Goal: Task Accomplishment & Management: Manage account settings

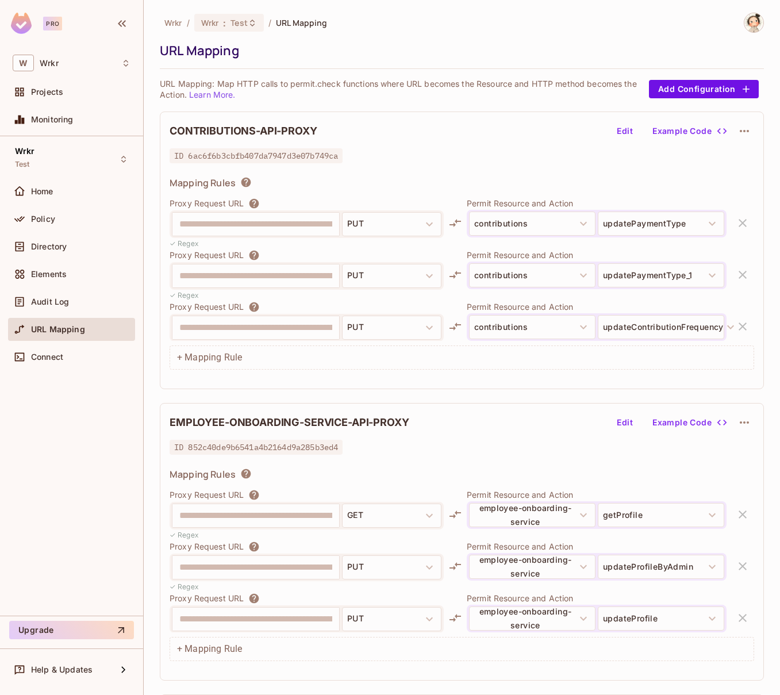
scroll to position [758, 0]
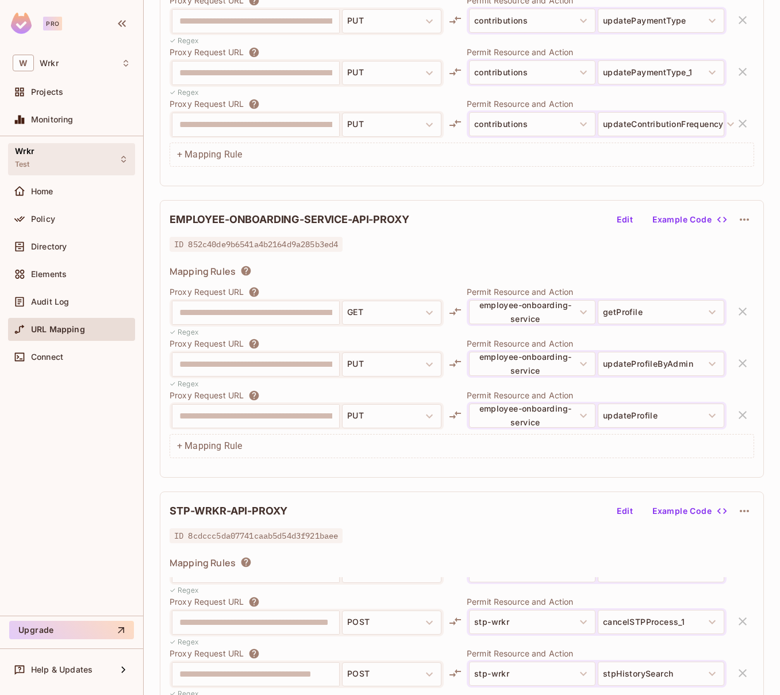
click at [122, 162] on icon at bounding box center [123, 159] width 9 height 9
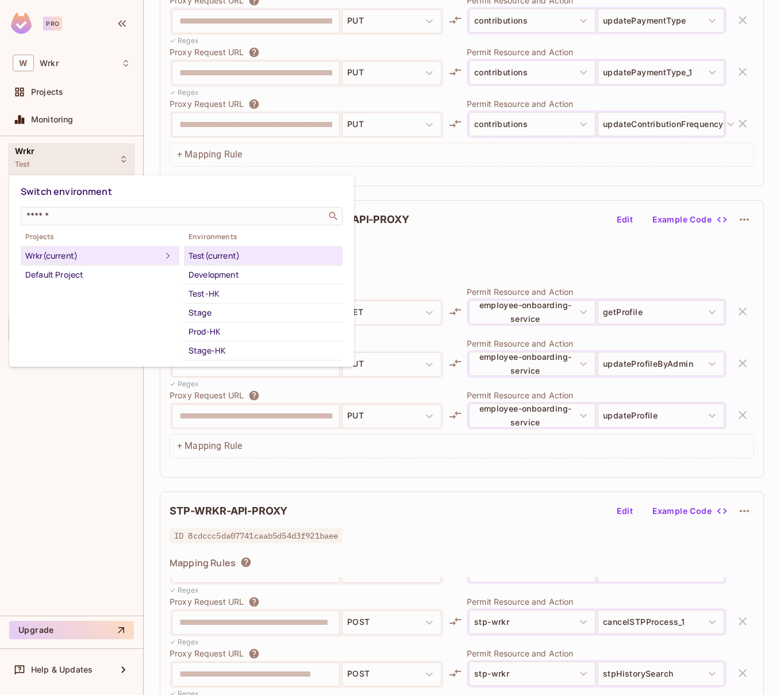
click at [519, 229] on div at bounding box center [390, 347] width 780 height 695
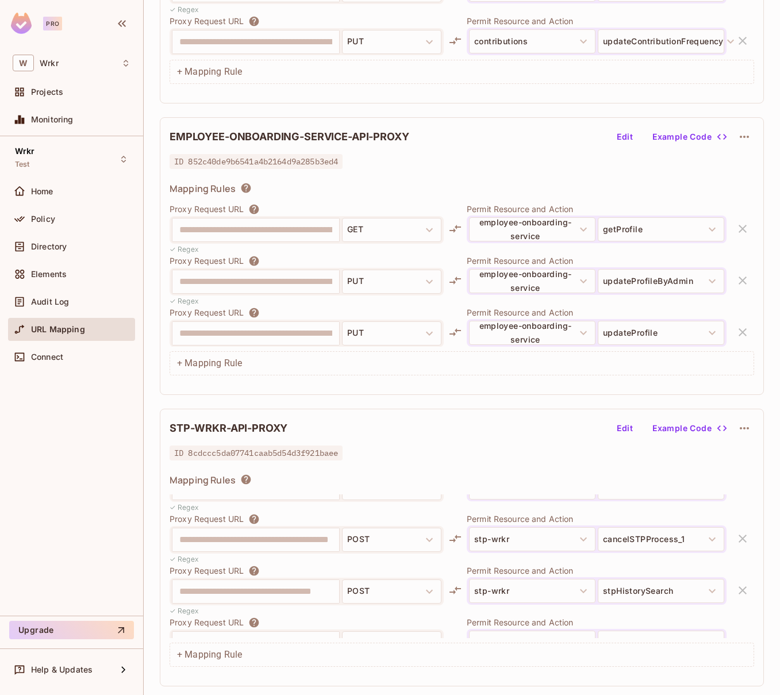
scroll to position [244, 0]
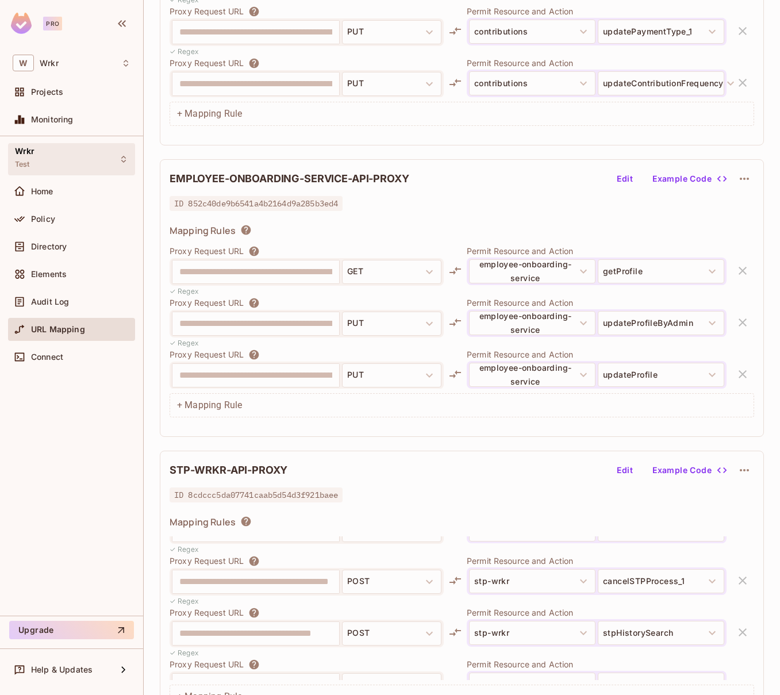
click at [121, 159] on icon at bounding box center [123, 159] width 9 height 9
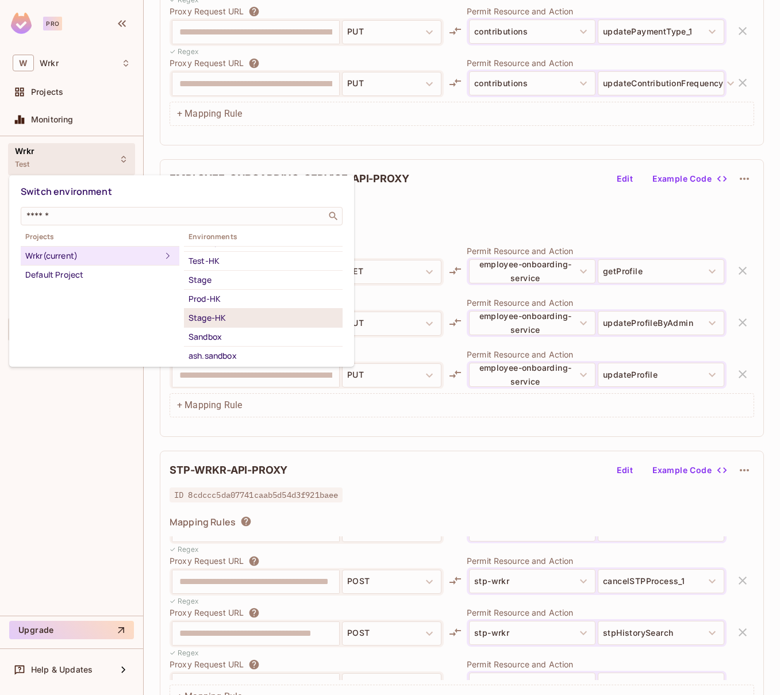
scroll to position [33, 0]
click at [249, 280] on div "Stage" at bounding box center [263, 280] width 149 height 14
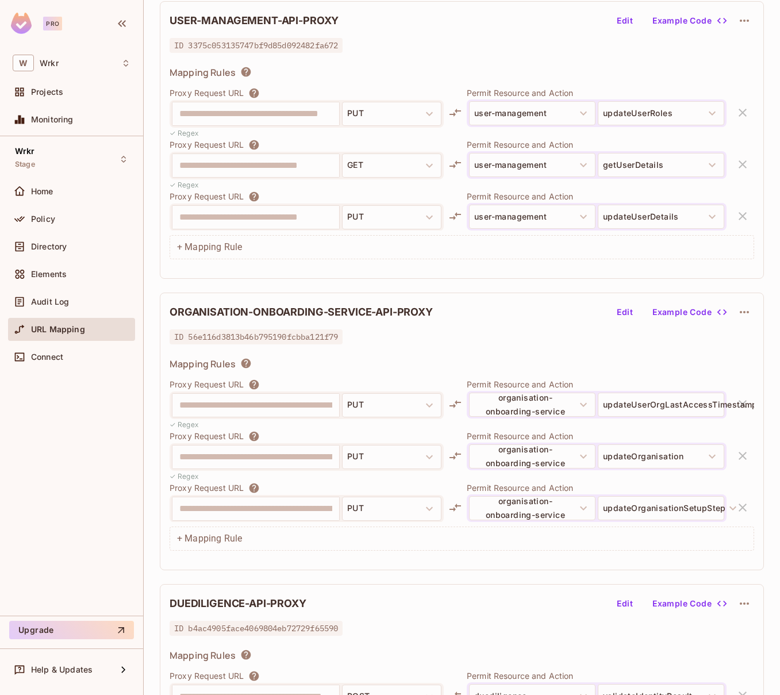
scroll to position [114, 0]
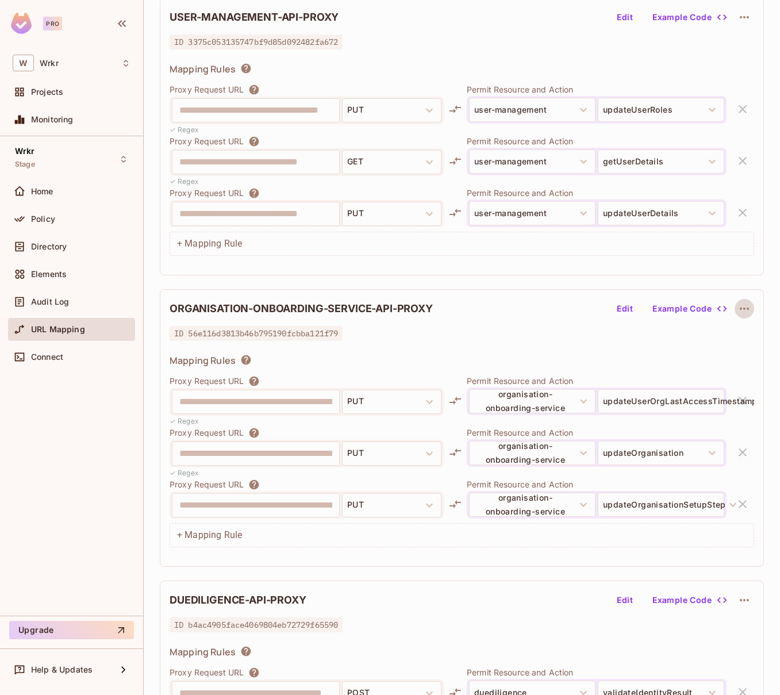
click at [743, 309] on icon "button" at bounding box center [744, 309] width 9 height 2
click at [743, 337] on div "Delete" at bounding box center [745, 335] width 25 height 11
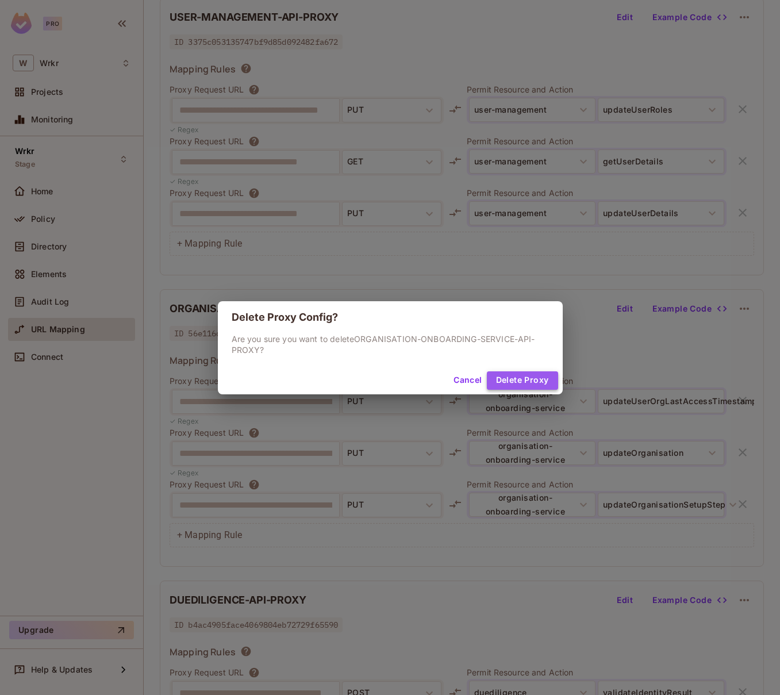
click at [534, 379] on button "Delete Proxy" at bounding box center [522, 380] width 71 height 18
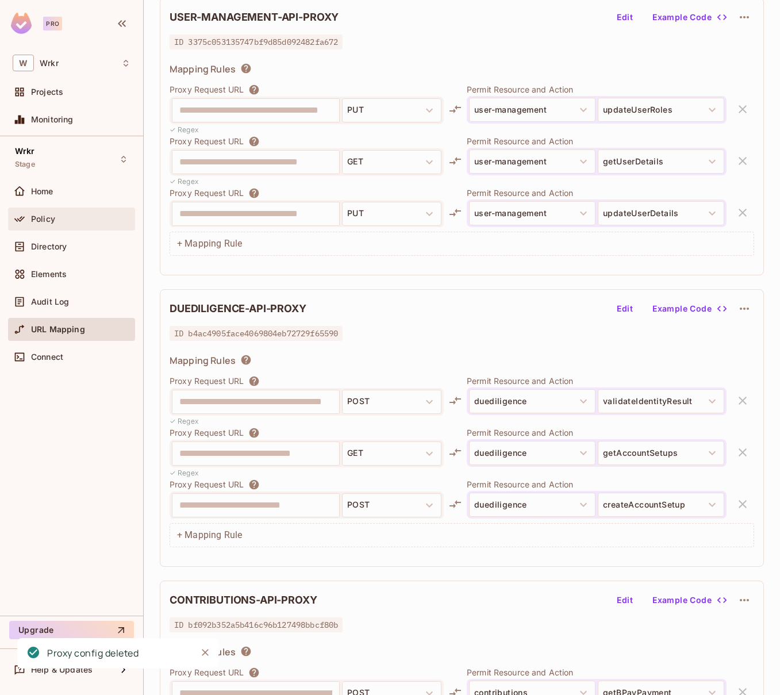
click at [74, 219] on div "Policy" at bounding box center [80, 218] width 99 height 9
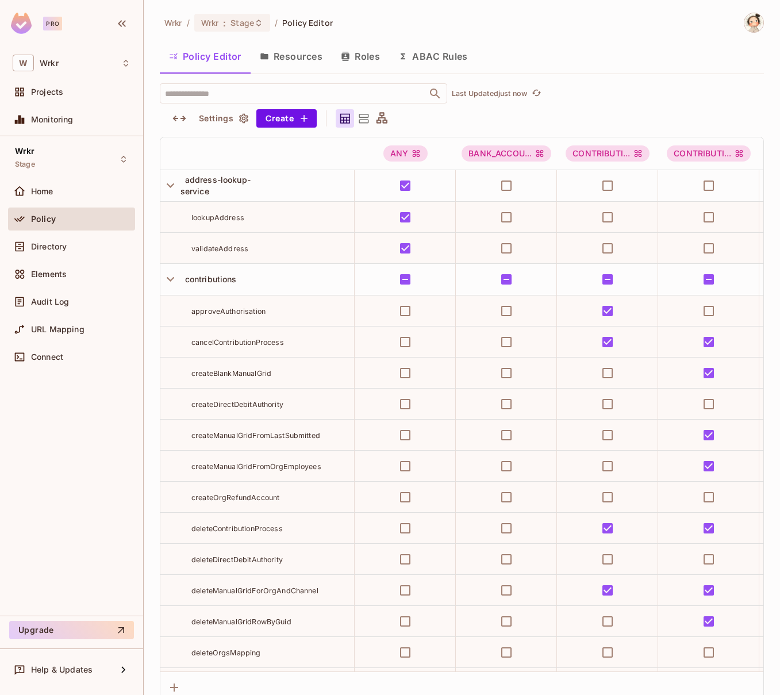
click at [289, 59] on button "Resources" at bounding box center [291, 56] width 81 height 29
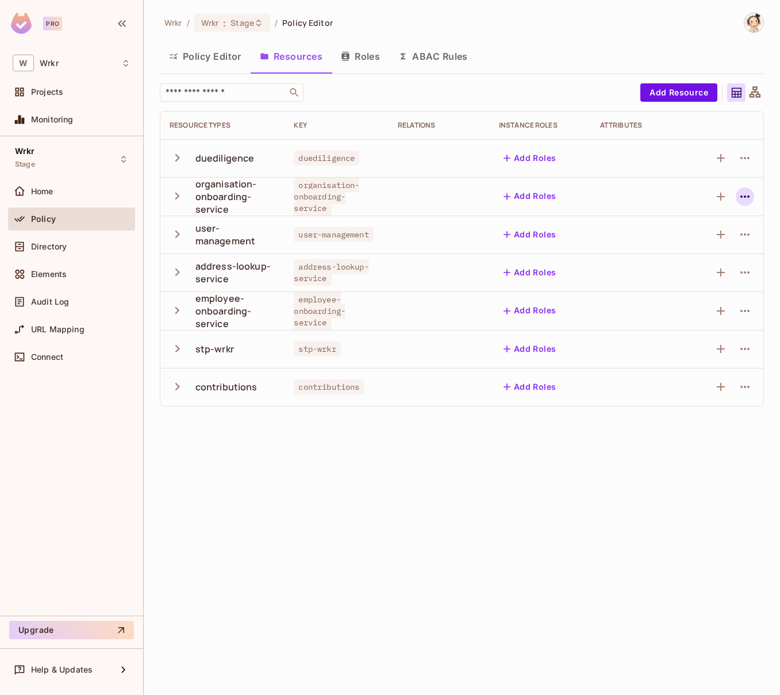
click at [747, 197] on icon "button" at bounding box center [745, 197] width 14 height 14
click at [676, 267] on li "Delete Resource" at bounding box center [651, 267] width 173 height 25
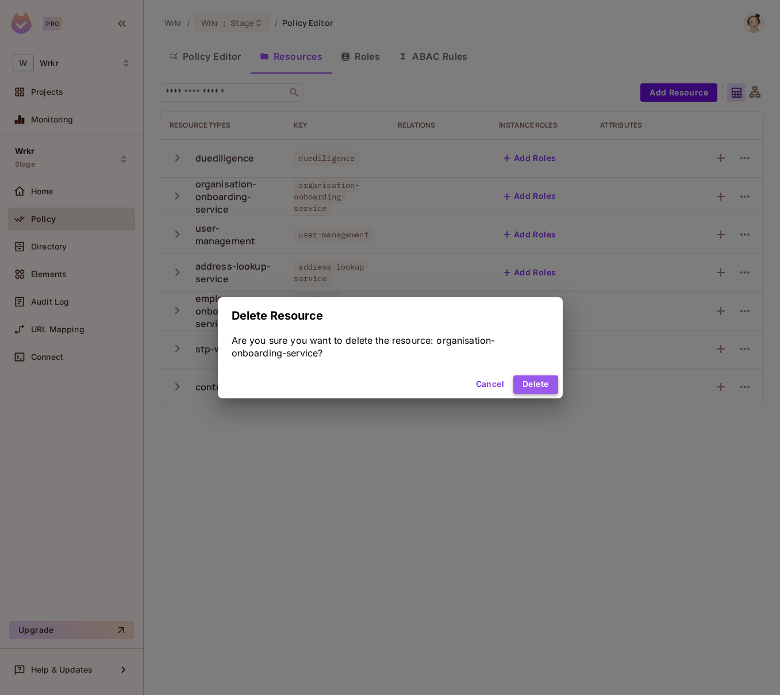
click at [542, 387] on button "Delete" at bounding box center [535, 384] width 44 height 18
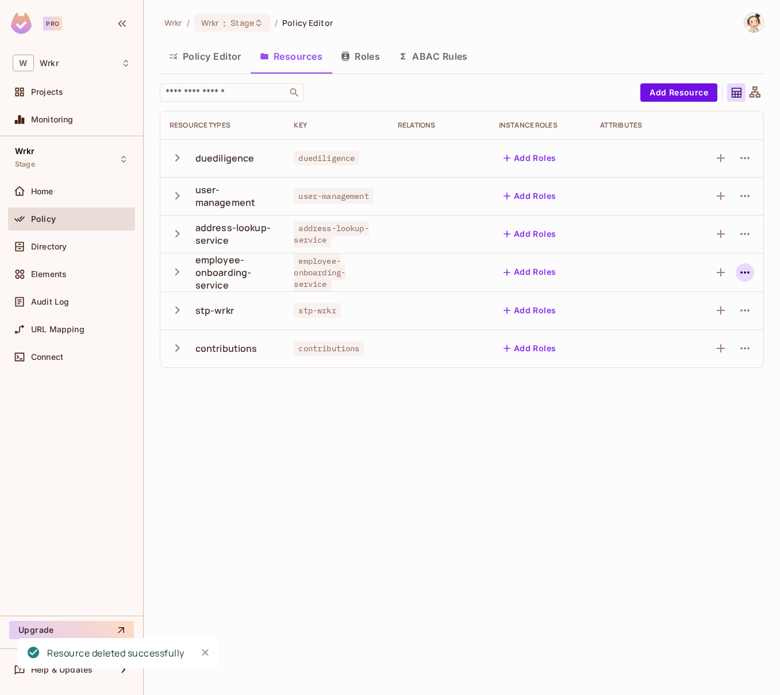
click at [745, 275] on icon "button" at bounding box center [745, 273] width 14 height 14
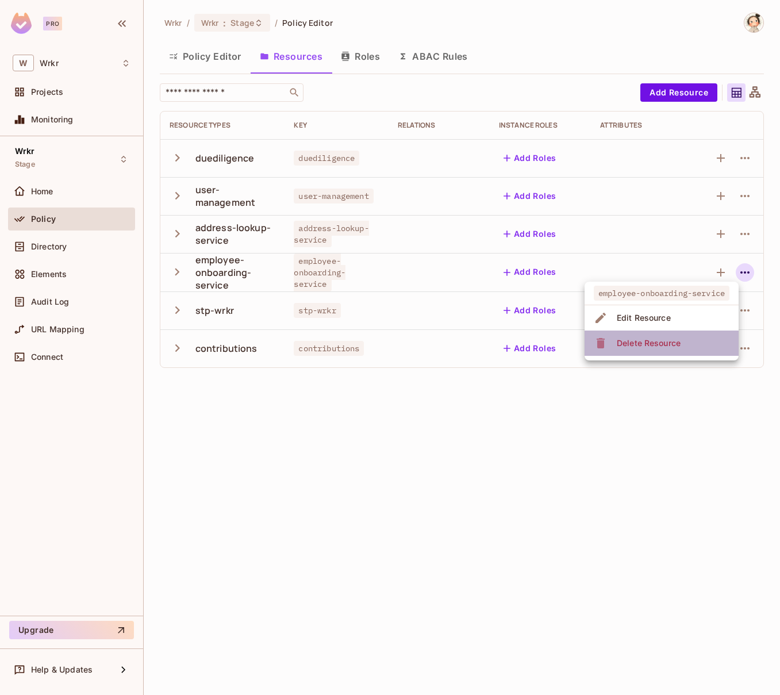
click at [694, 345] on li "Delete Resource" at bounding box center [662, 343] width 154 height 25
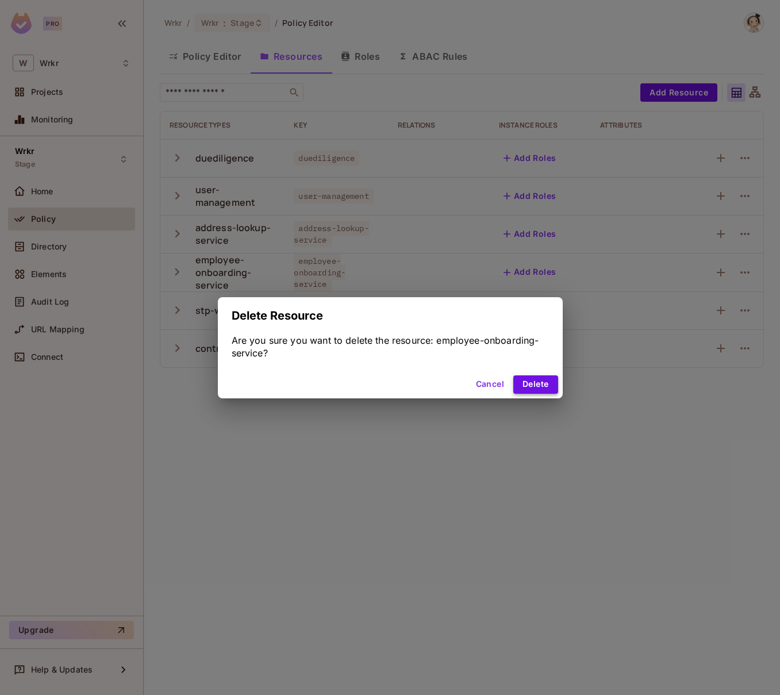
click at [543, 386] on button "Delete" at bounding box center [535, 384] width 44 height 18
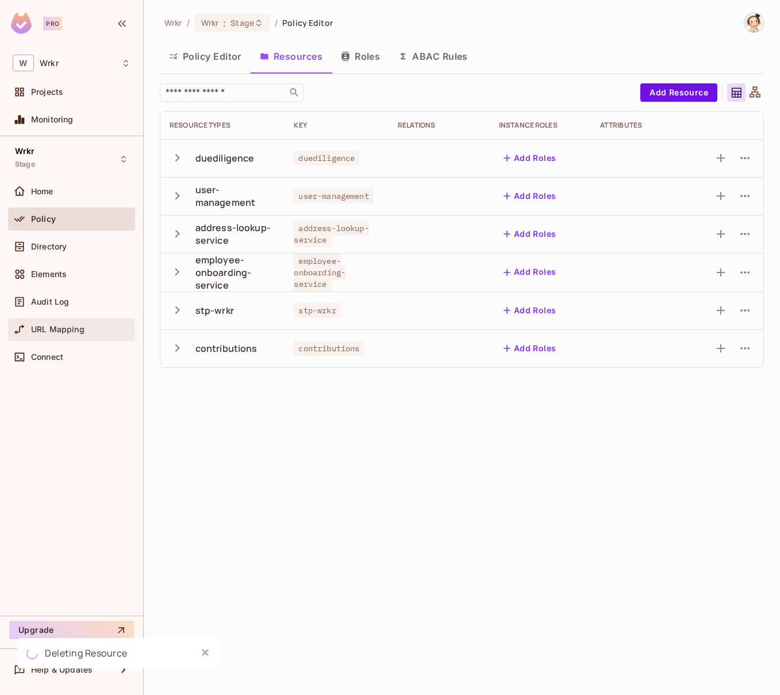
click at [68, 331] on span "URL Mapping" at bounding box center [57, 329] width 53 height 9
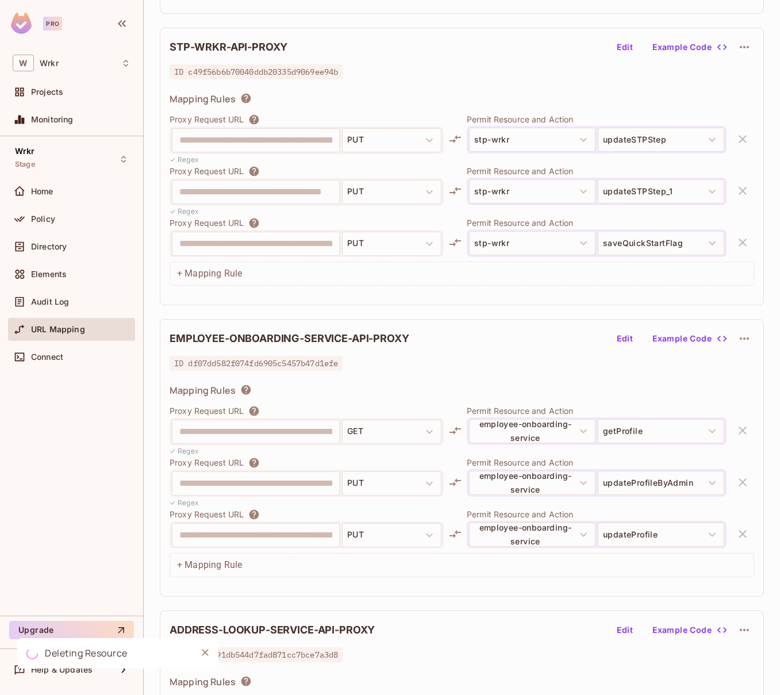
scroll to position [1024, 0]
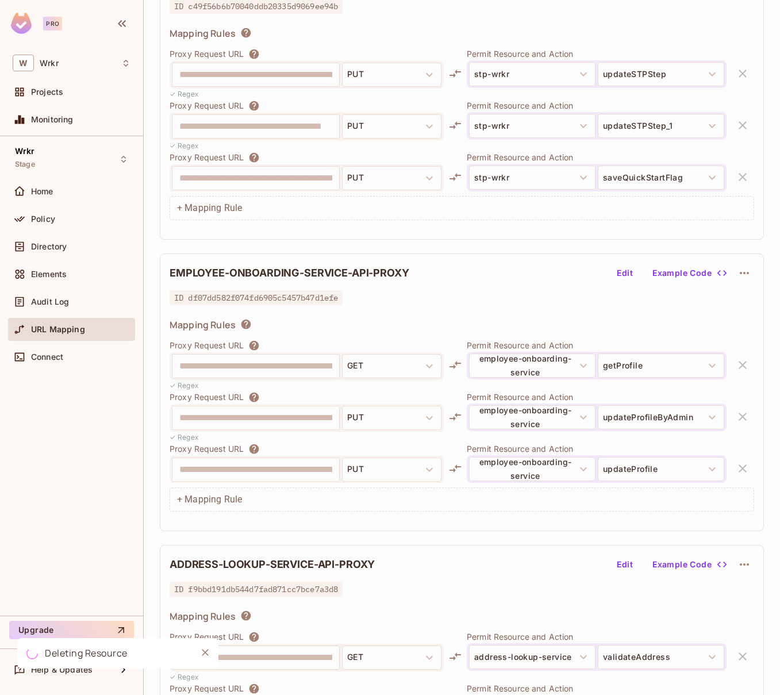
click at [750, 275] on icon "button" at bounding box center [745, 273] width 14 height 14
click at [747, 304] on div "Delete" at bounding box center [745, 299] width 25 height 11
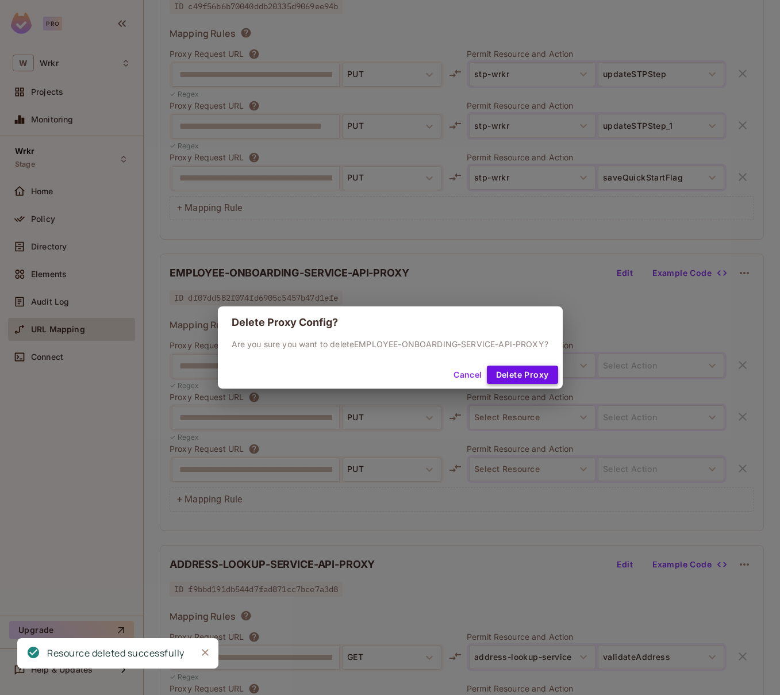
click at [527, 380] on button "Delete Proxy" at bounding box center [522, 375] width 71 height 18
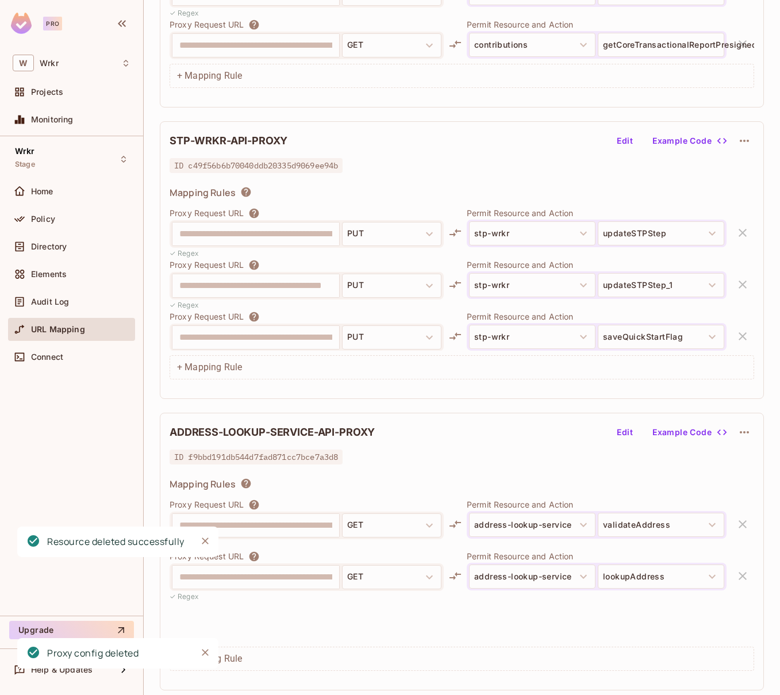
scroll to position [865, 0]
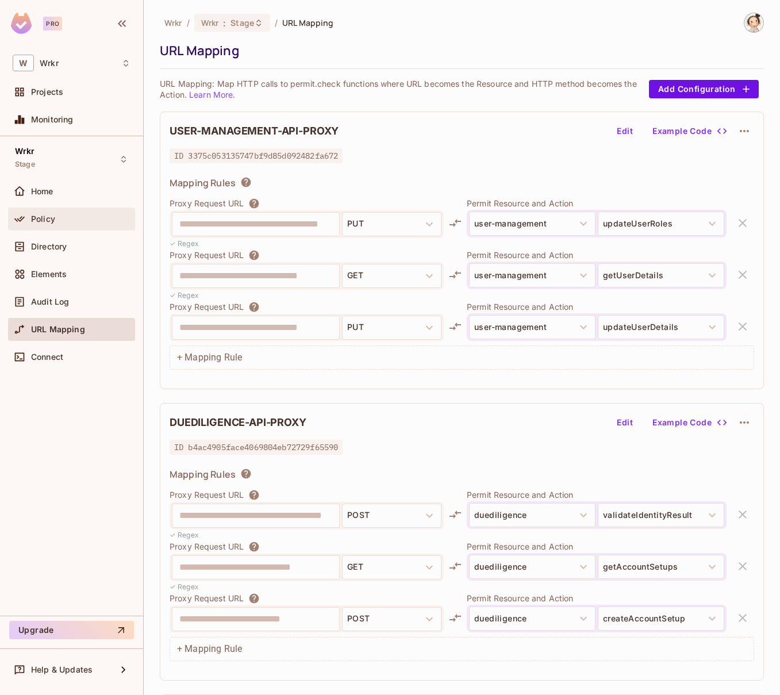
click at [60, 221] on div "Policy" at bounding box center [80, 218] width 99 height 9
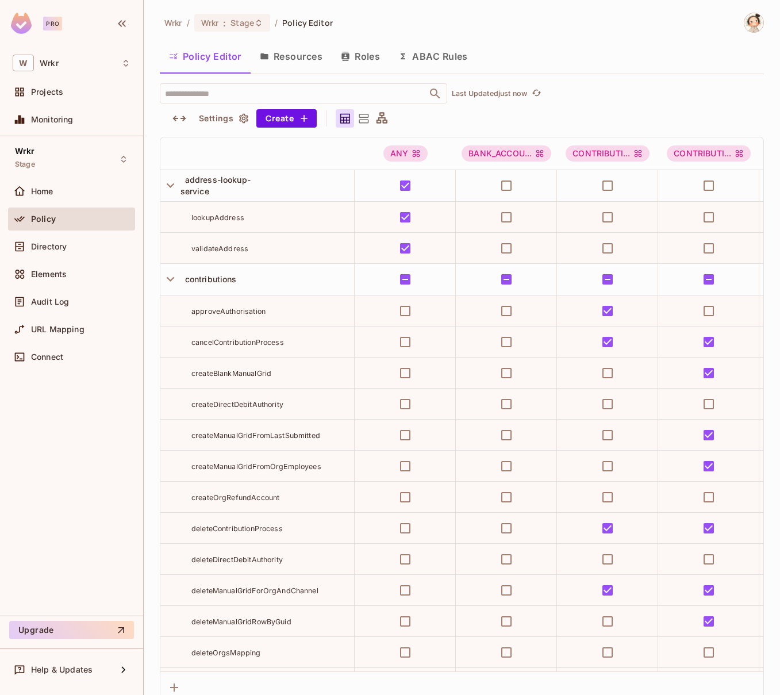
click at [294, 57] on button "Resources" at bounding box center [291, 56] width 81 height 29
